Goal: Find specific fact

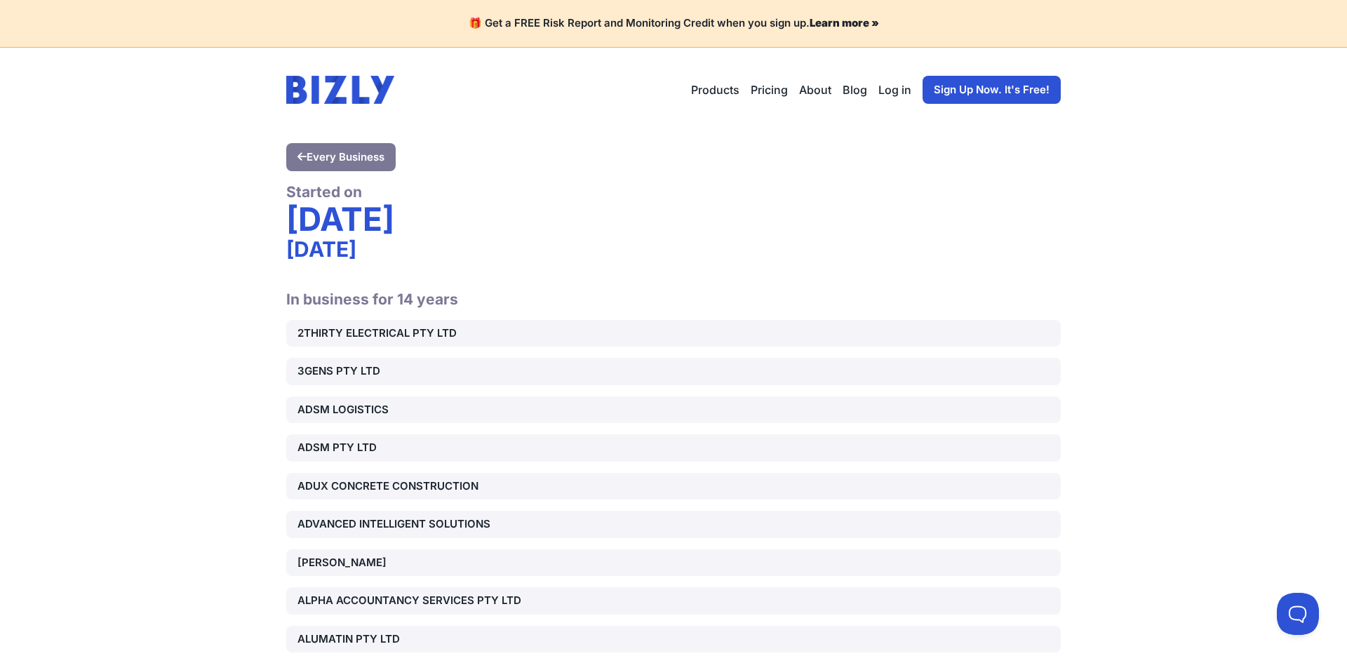
scroll to position [6522, 0]
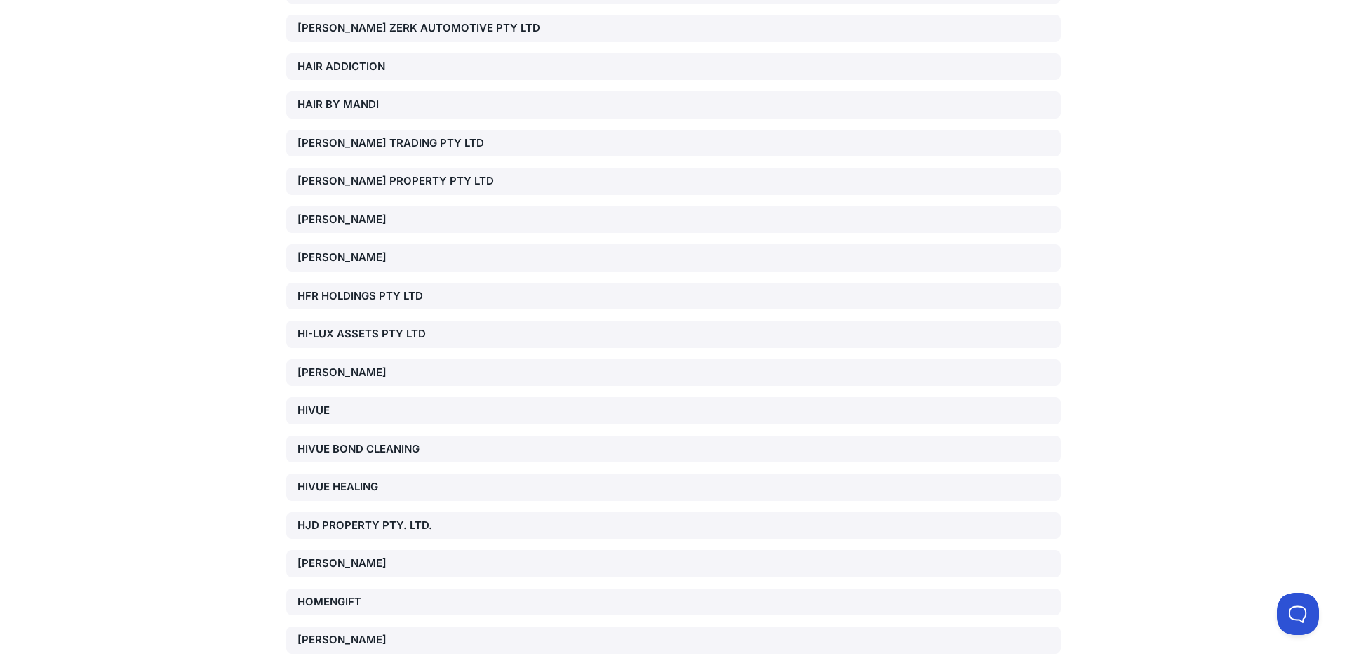
click at [378, 479] on div "HIVUE HEALING" at bounding box center [421, 487] width 247 height 16
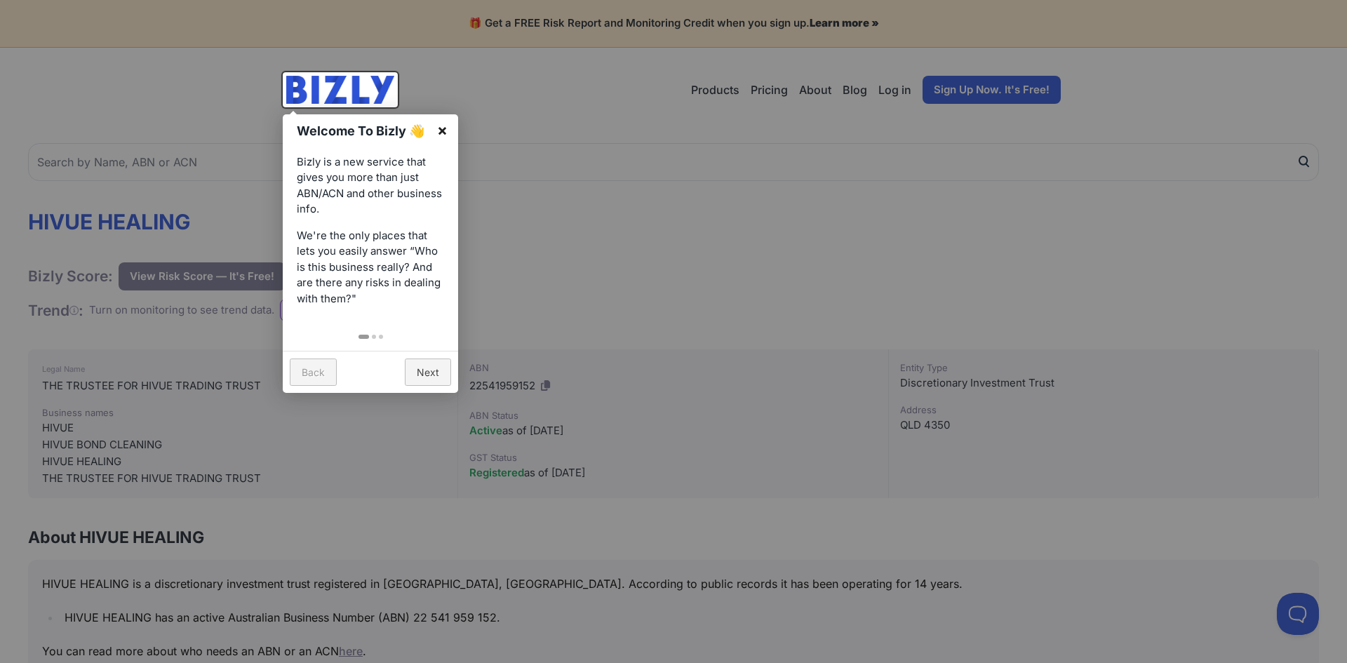
click at [446, 128] on link "×" at bounding box center [443, 130] width 32 height 32
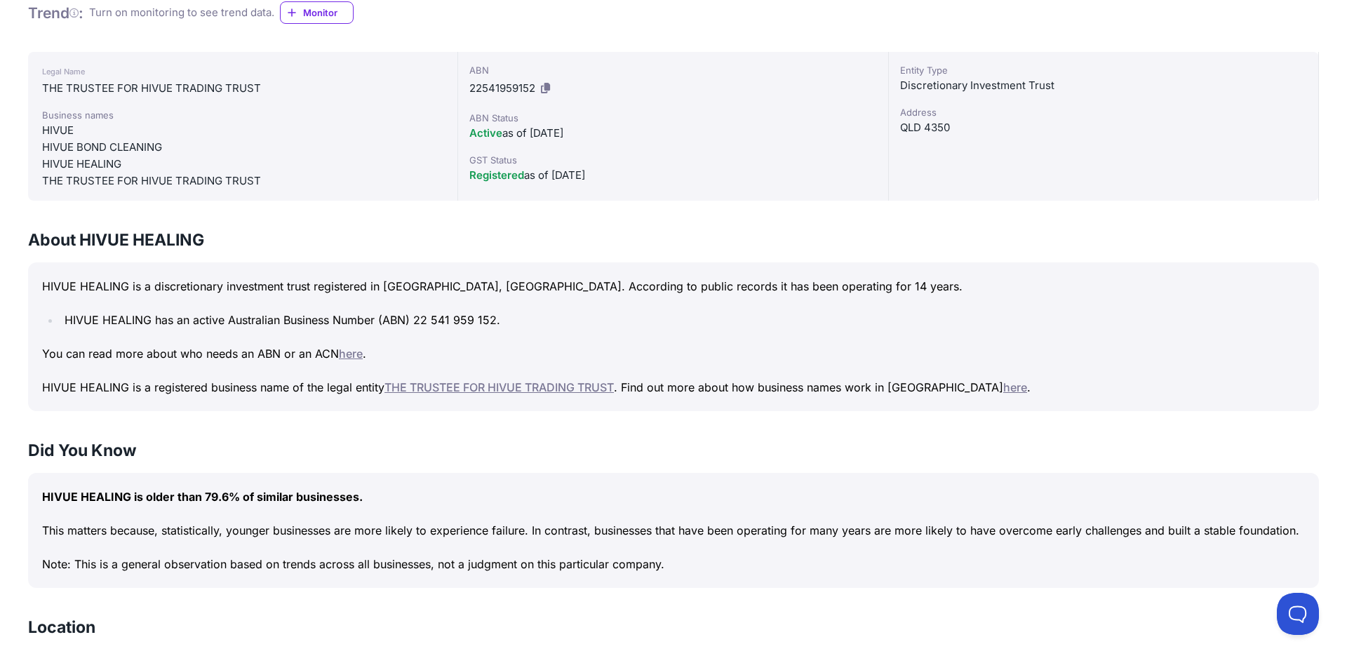
scroll to position [307, 0]
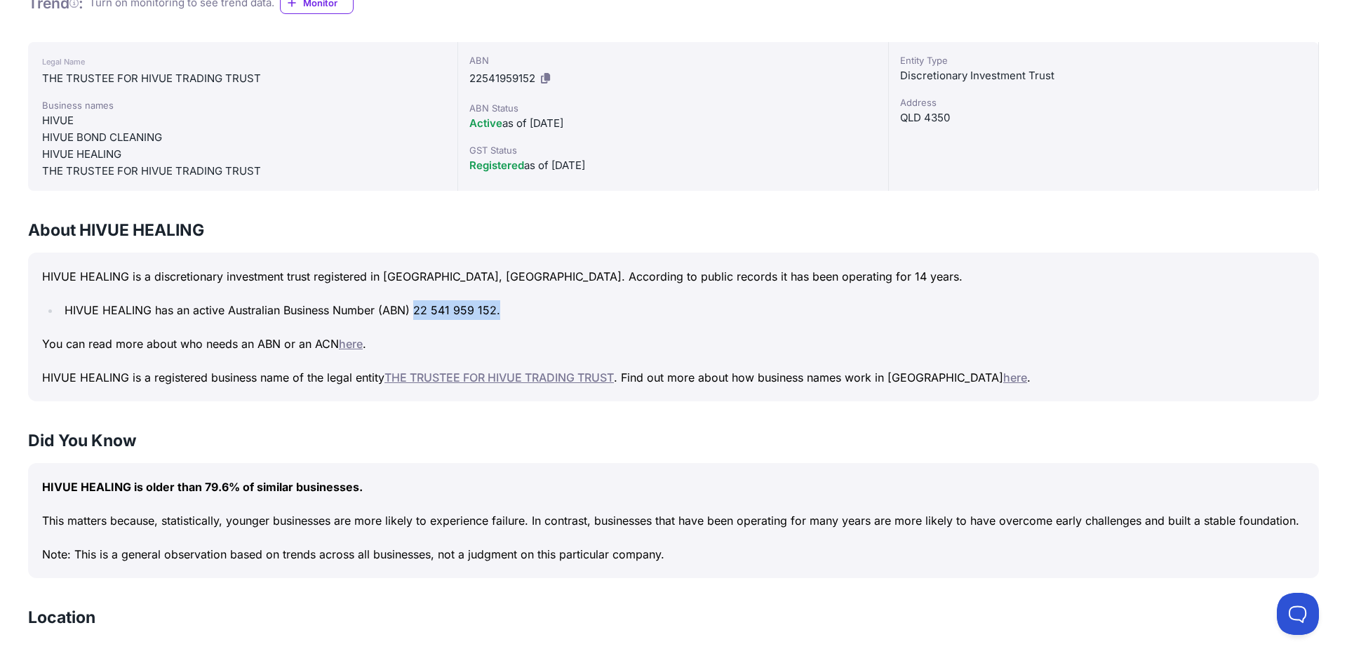
drag, startPoint x: 415, startPoint y: 308, endPoint x: 518, endPoint y: 311, distance: 102.5
click at [518, 311] on li "HIVUE HEALING has an active Australian Business Number (ABN) 22 541 959 152." at bounding box center [682, 310] width 1245 height 20
copy li "22 541 959 152."
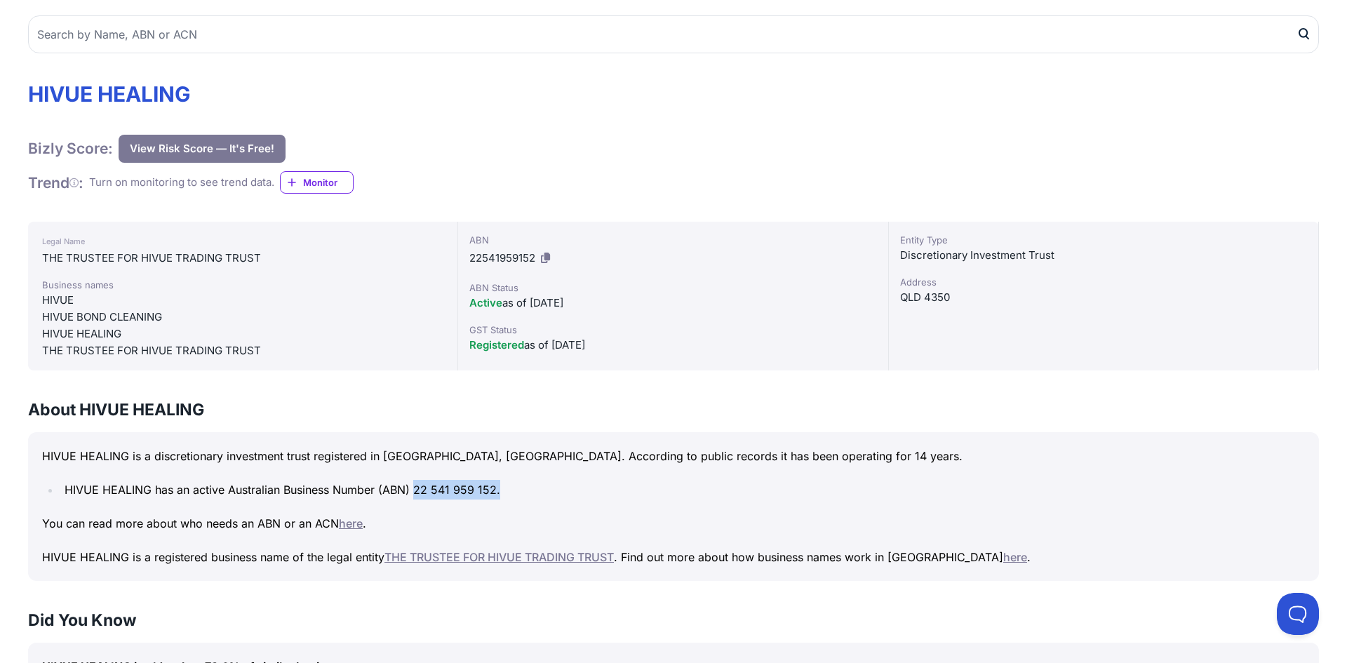
scroll to position [0, 0]
